Goal: Task Accomplishment & Management: Manage account settings

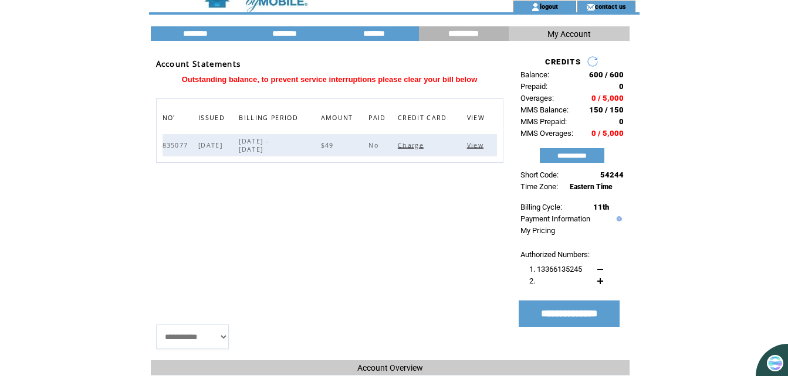
scroll to position [59, 0]
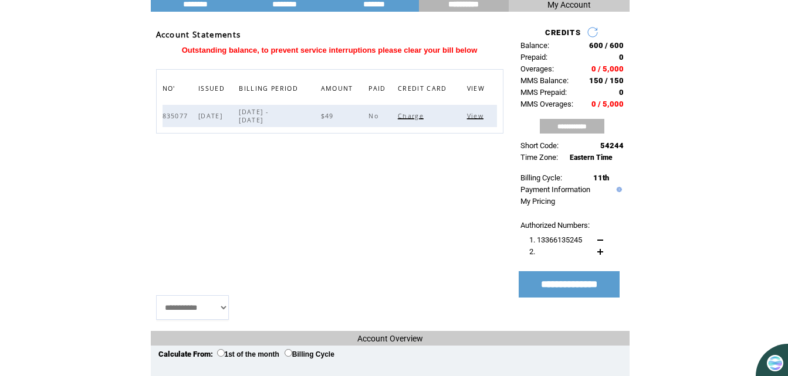
click at [564, 127] on input "**********" at bounding box center [572, 126] width 65 height 15
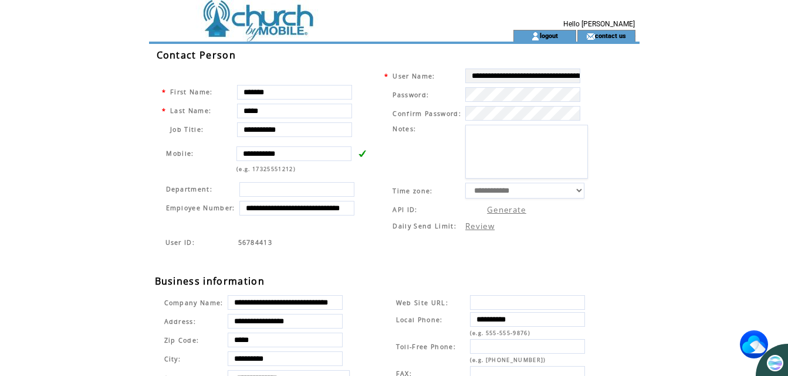
click at [281, 32] on td at bounding box center [310, 36] width 322 height 12
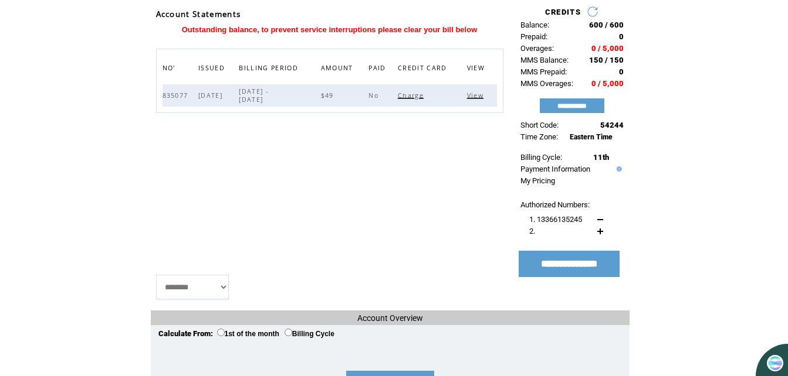
scroll to position [59, 0]
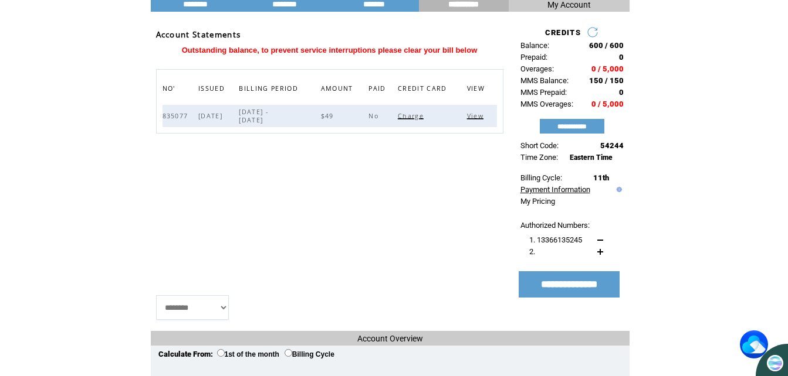
click at [575, 188] on link "Payment Information" at bounding box center [555, 189] width 70 height 9
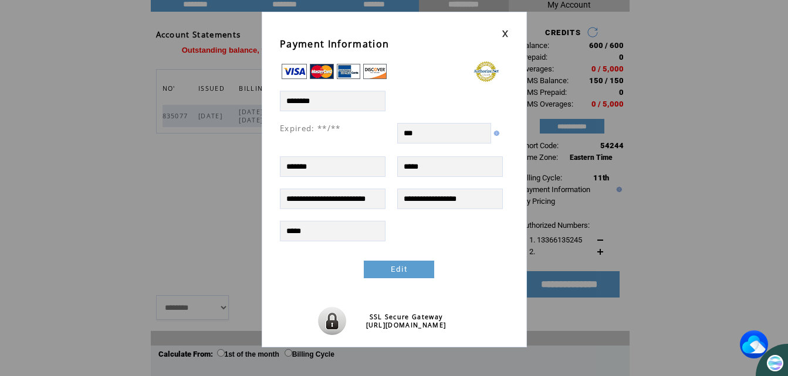
scroll to position [0, 0]
click at [504, 35] on link at bounding box center [504, 34] width 7 height 8
